Goal: Transaction & Acquisition: Obtain resource

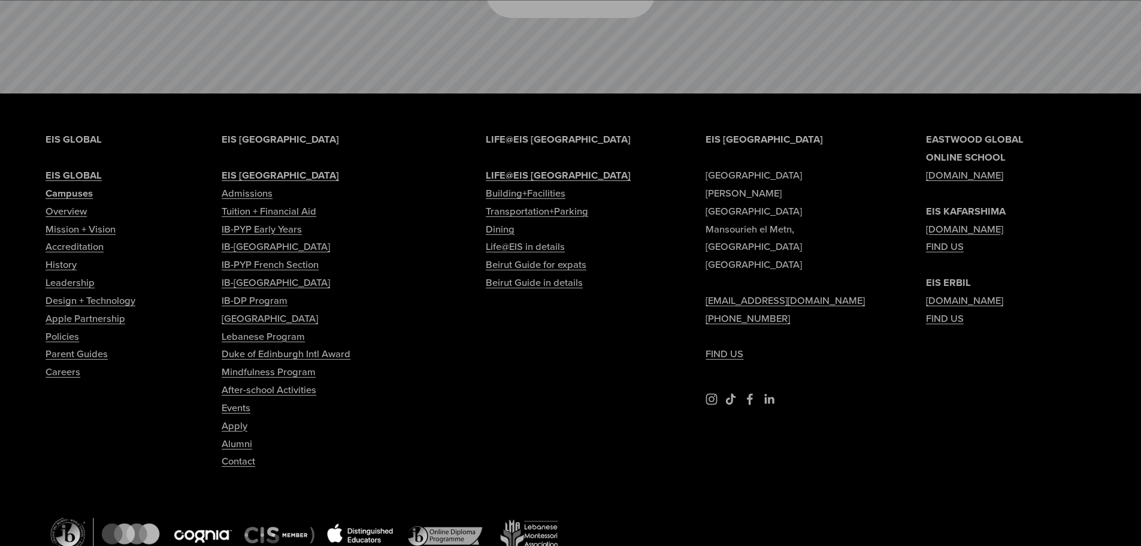
scroll to position [5961, 0]
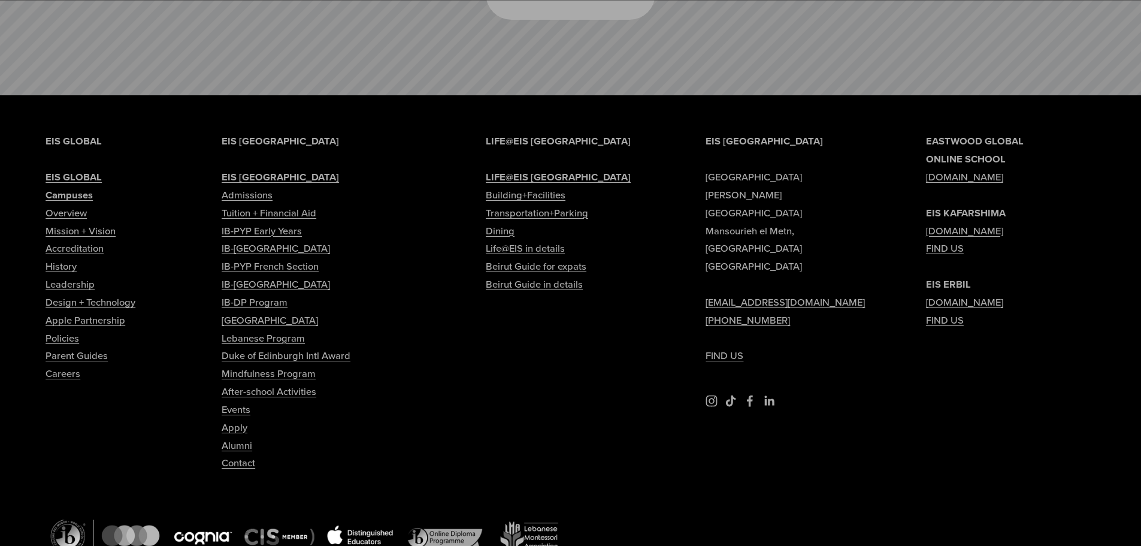
click at [497, 222] on link "Dining" at bounding box center [500, 231] width 29 height 18
type input "*****"
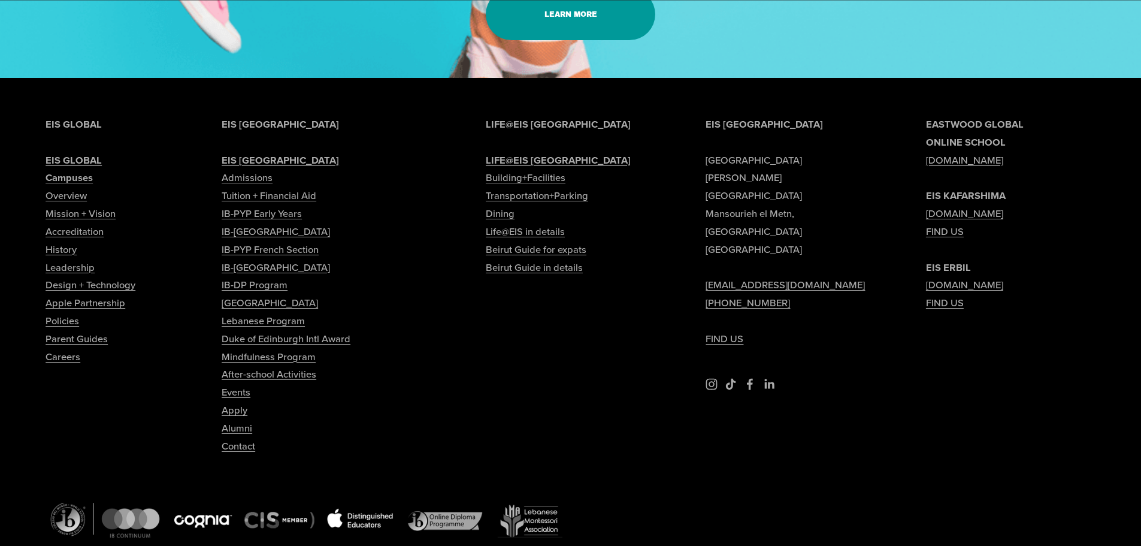
scroll to position [2581, 0]
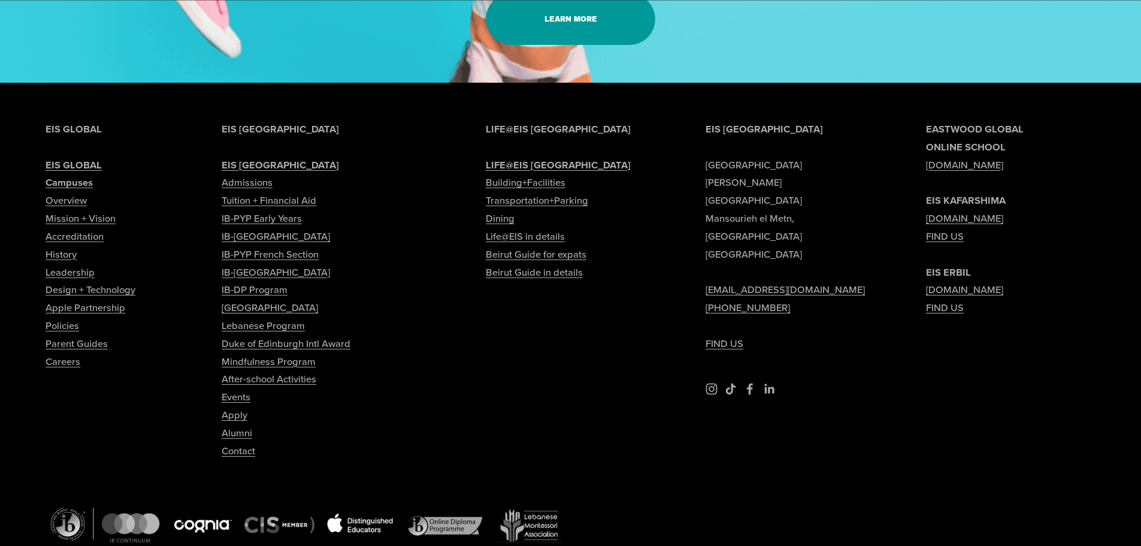
click at [244, 210] on link "Tuition + Financial Aid" at bounding box center [269, 201] width 95 height 18
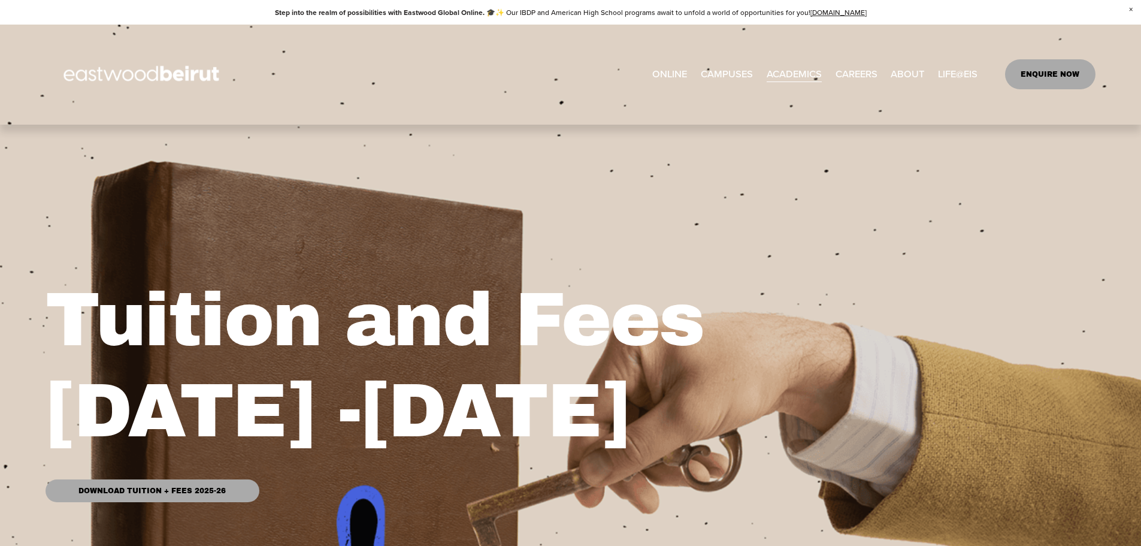
click at [135, 489] on link "Download Tuition + Fees 2025-26" at bounding box center [152, 490] width 213 height 23
